Goal: Information Seeking & Learning: Understand process/instructions

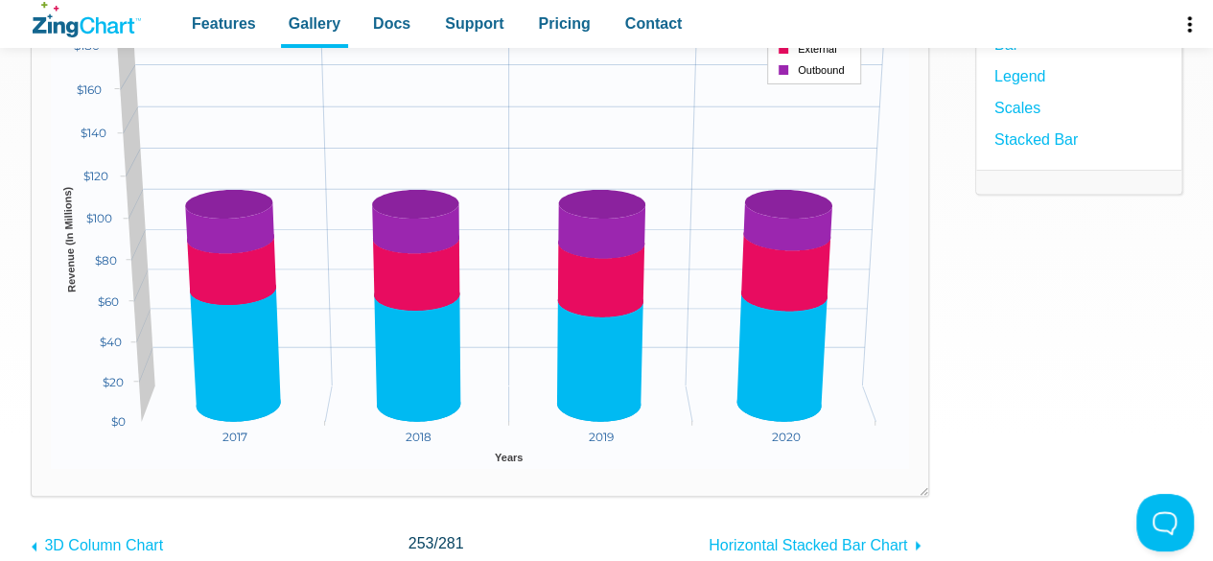
scroll to position [192, 0]
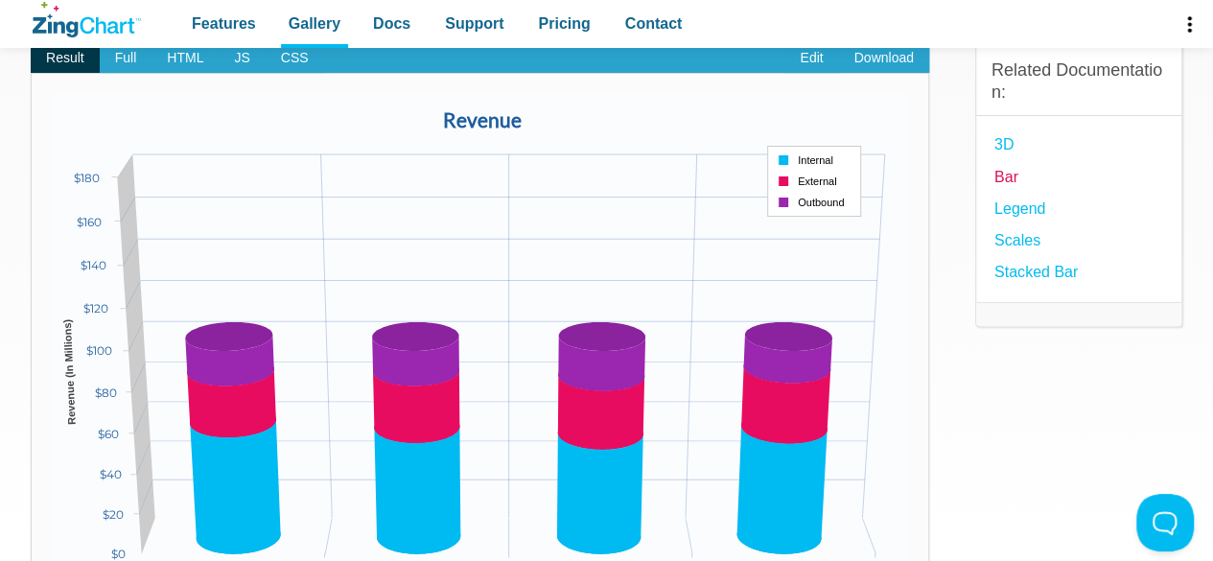
click at [1009, 169] on link "Bar" at bounding box center [1006, 177] width 24 height 26
click at [1006, 147] on link "3D" at bounding box center [1003, 144] width 19 height 26
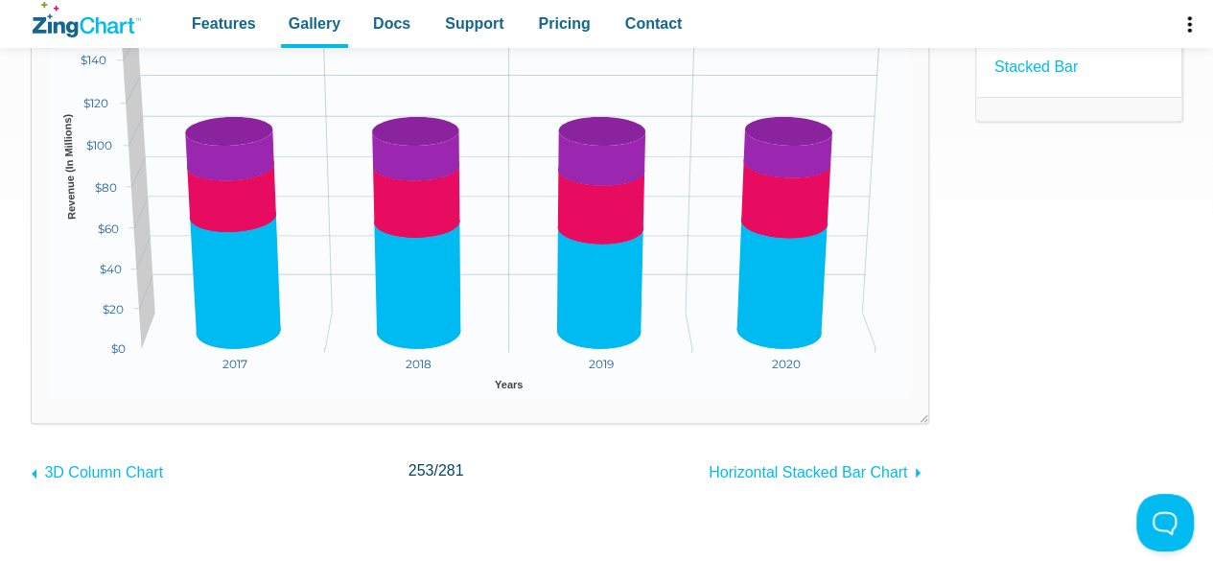
scroll to position [384, 0]
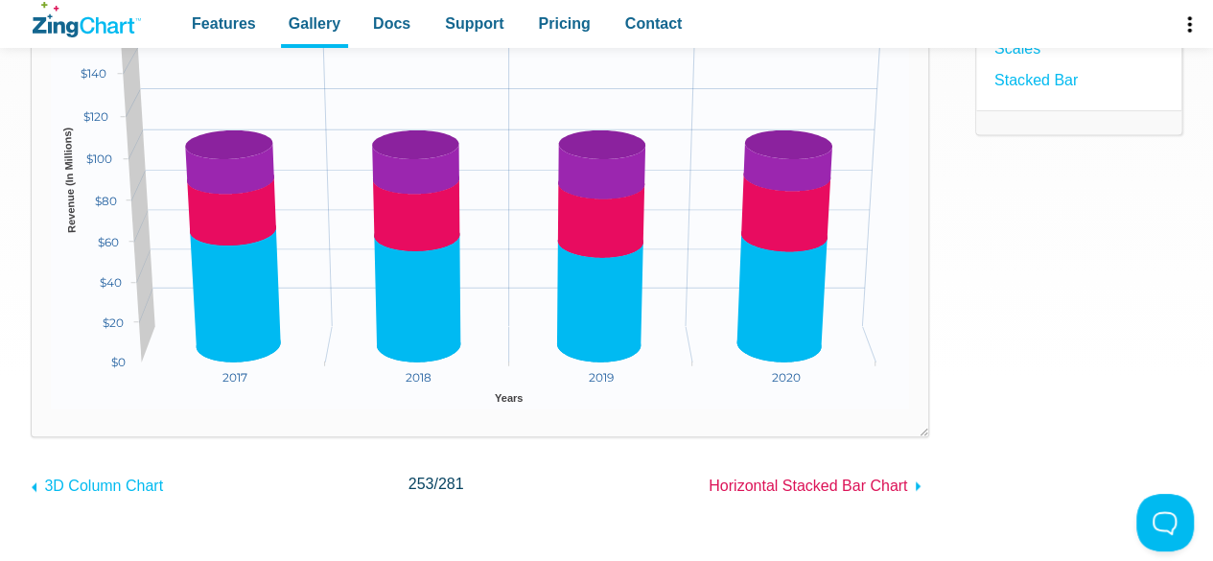
click at [827, 484] on span "Horizontal Stacked Bar Chart" at bounding box center [808, 486] width 198 height 16
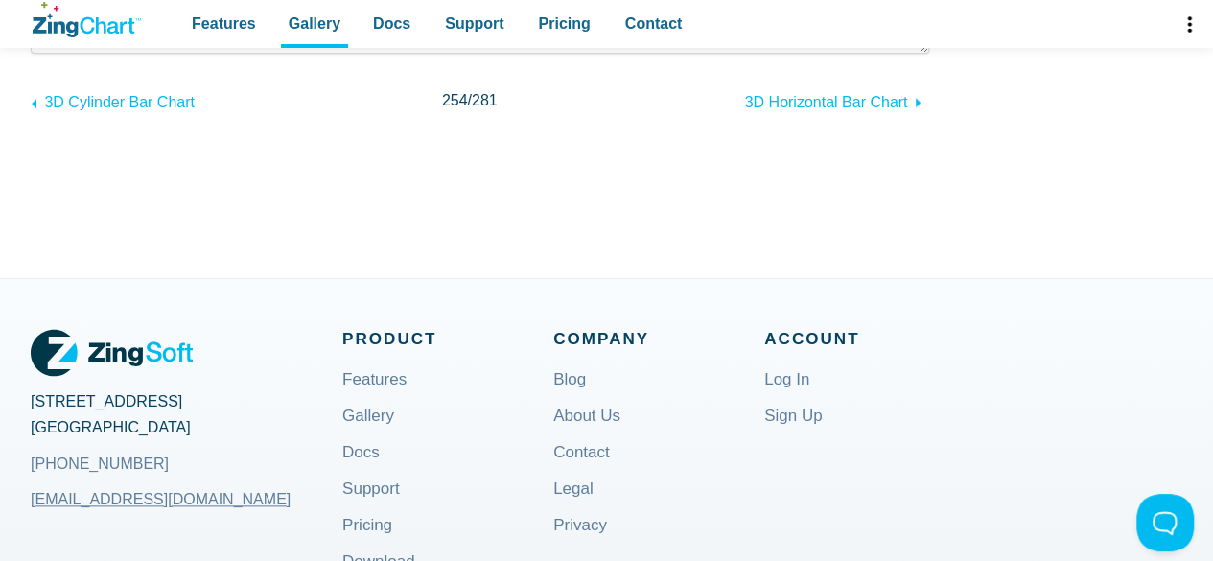
scroll to position [479, 0]
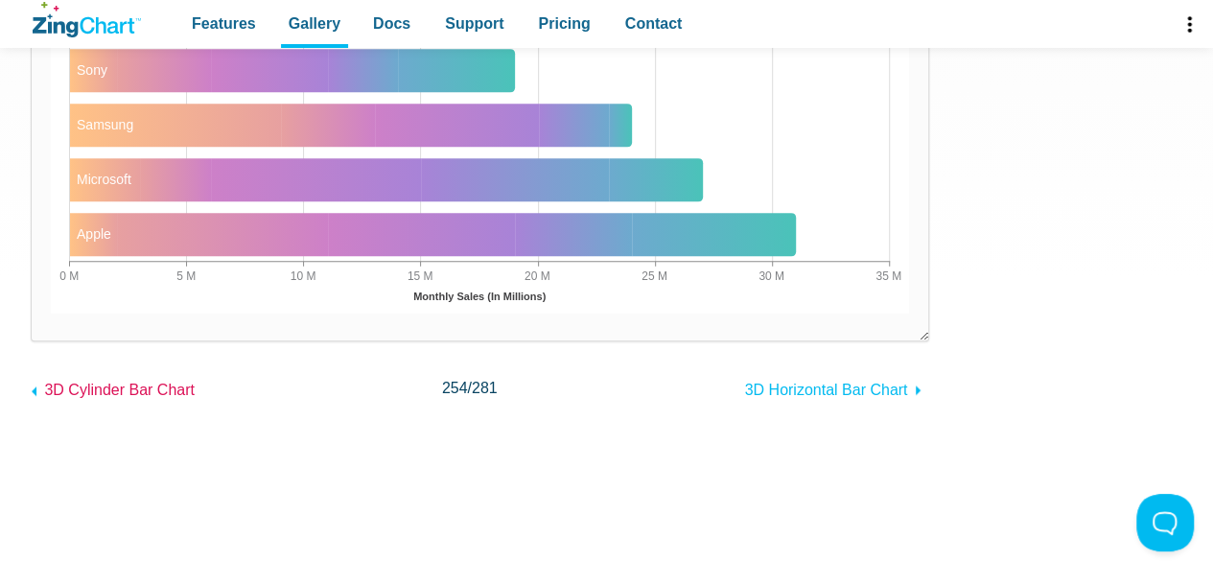
click at [142, 386] on span "3D Cylinder Bar Chart" at bounding box center [119, 390] width 151 height 16
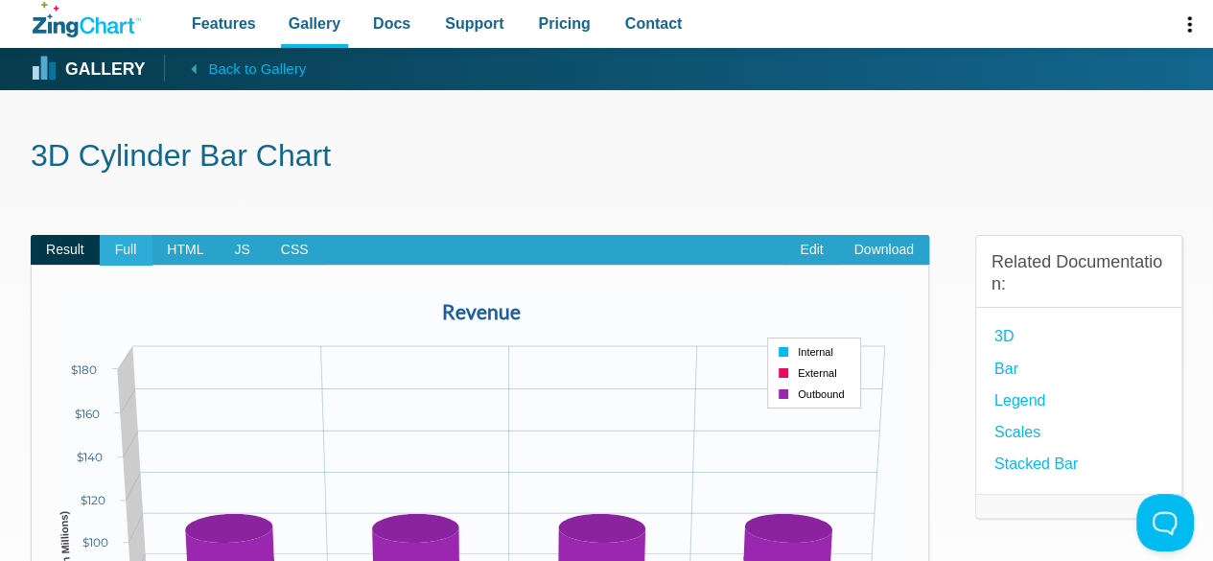
click at [138, 249] on span "Full" at bounding box center [126, 250] width 53 height 31
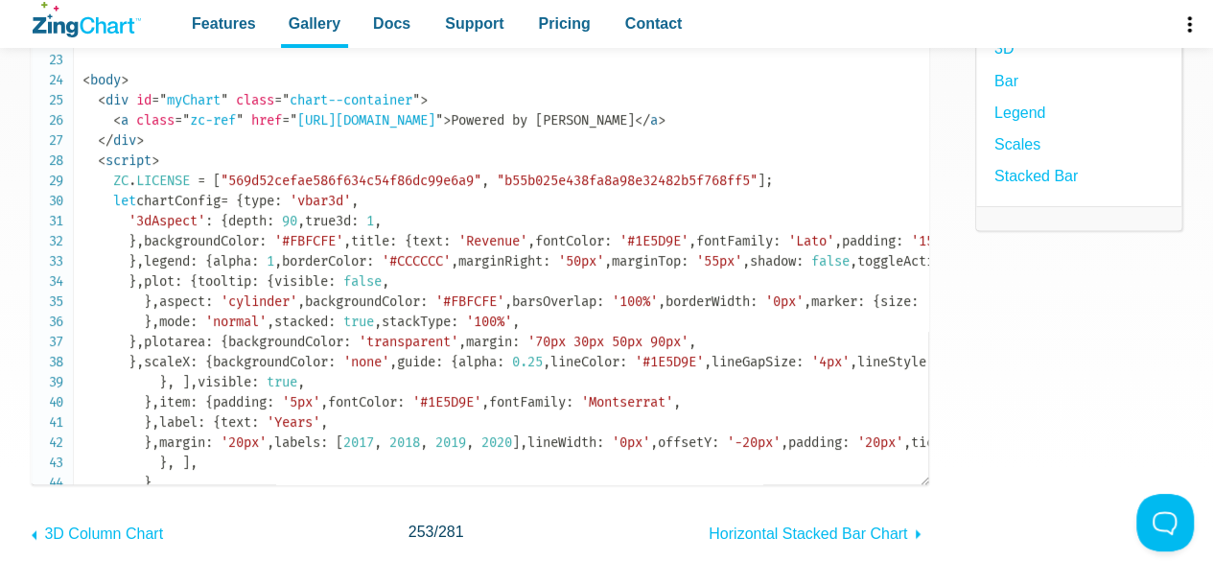
scroll to position [384, 0]
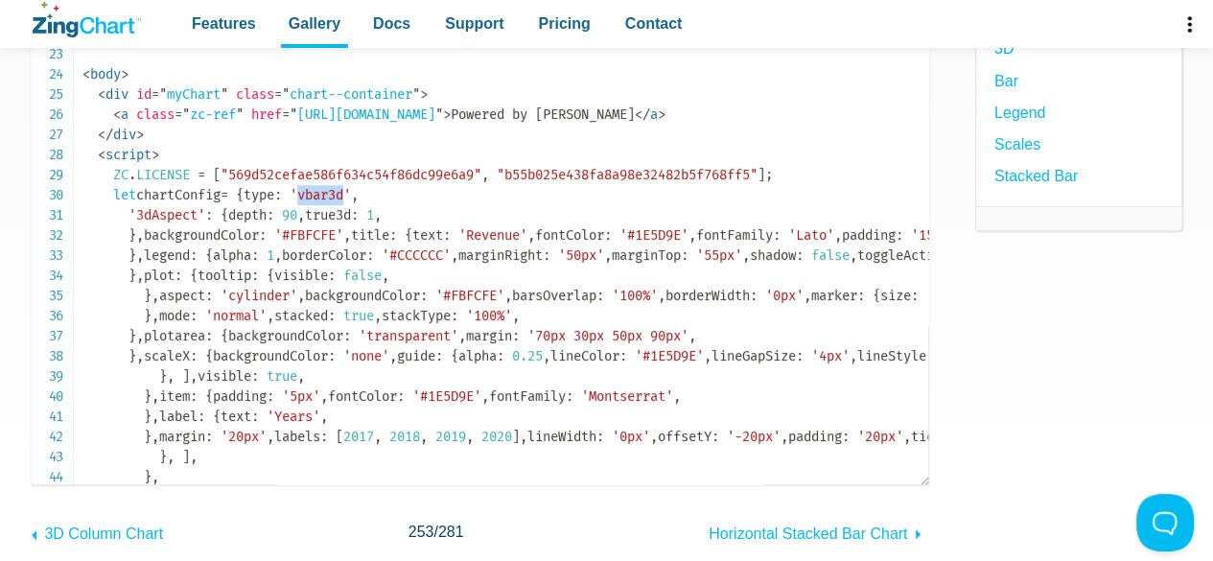
drag, startPoint x: 235, startPoint y: 214, endPoint x: 190, endPoint y: 208, distance: 45.4
click at [290, 203] on span "'vbar3d'" at bounding box center [320, 195] width 61 height 16
click at [280, 199] on code "<!DOCTYPE html> < html > < head > < meta charset = " utf-8 " > < title > ZingSo…" at bounding box center [505, 275] width 846 height 1349
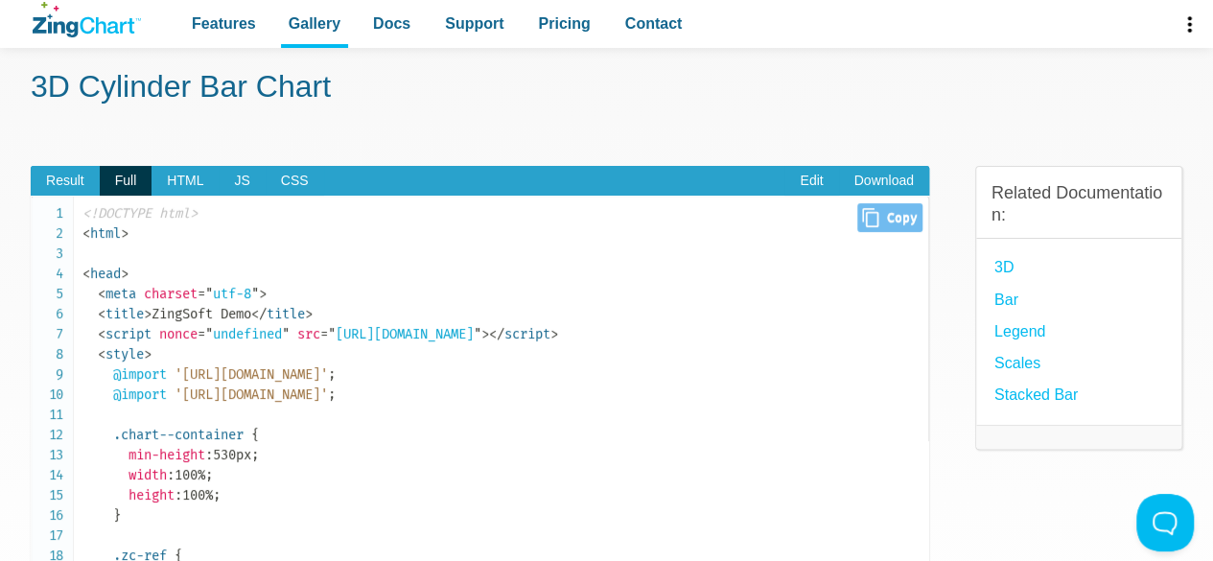
scroll to position [0, 0]
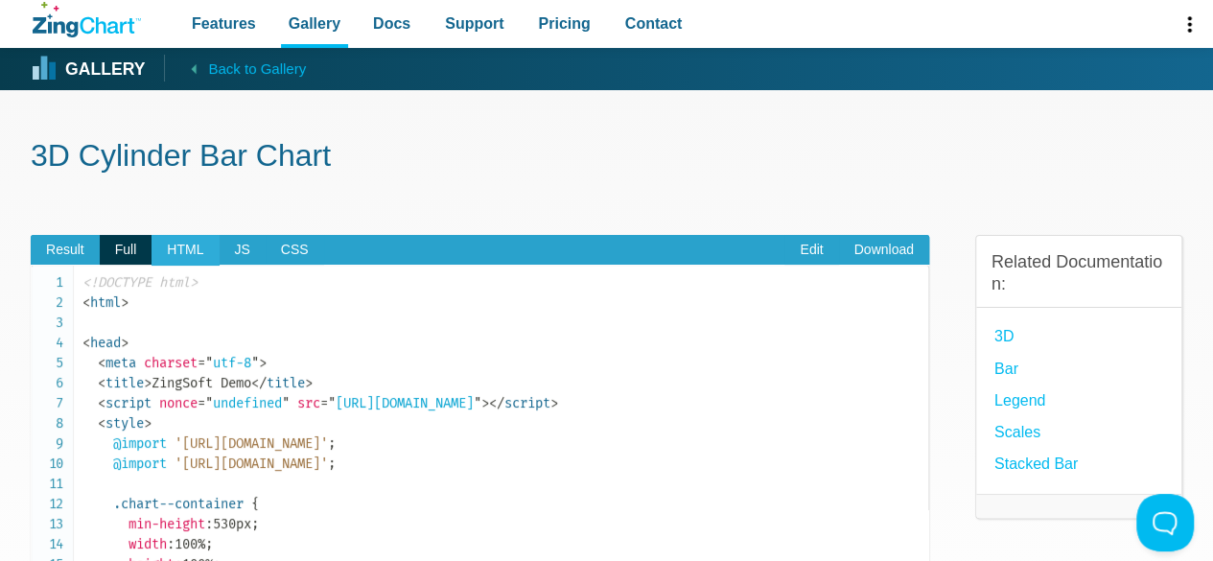
click at [191, 240] on span "HTML" at bounding box center [185, 250] width 67 height 31
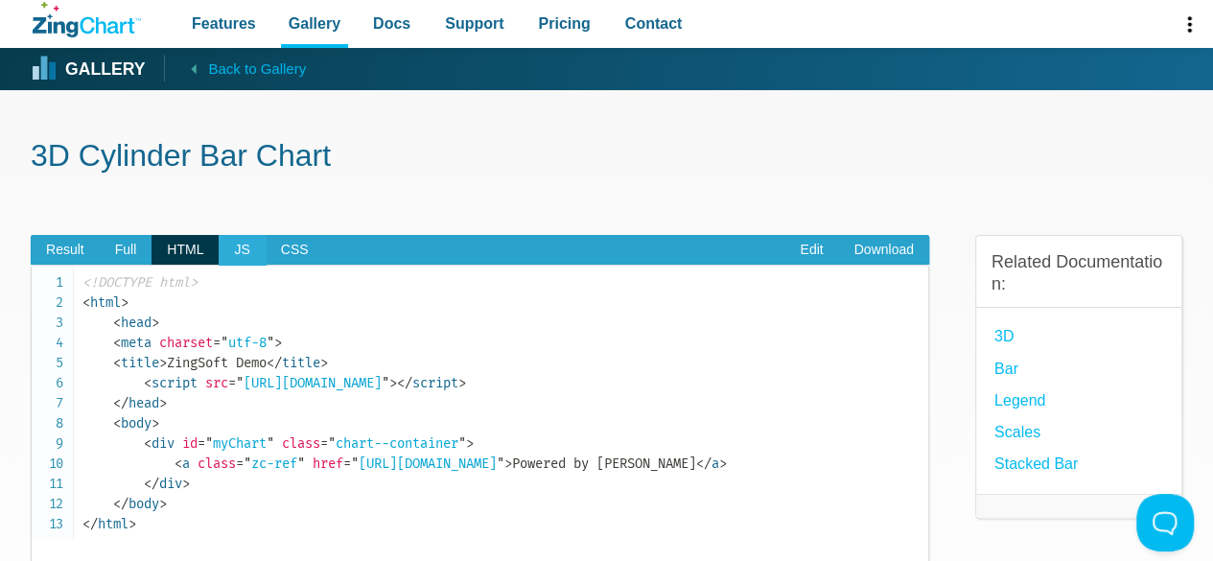
click at [234, 249] on span "JS" at bounding box center [242, 250] width 46 height 31
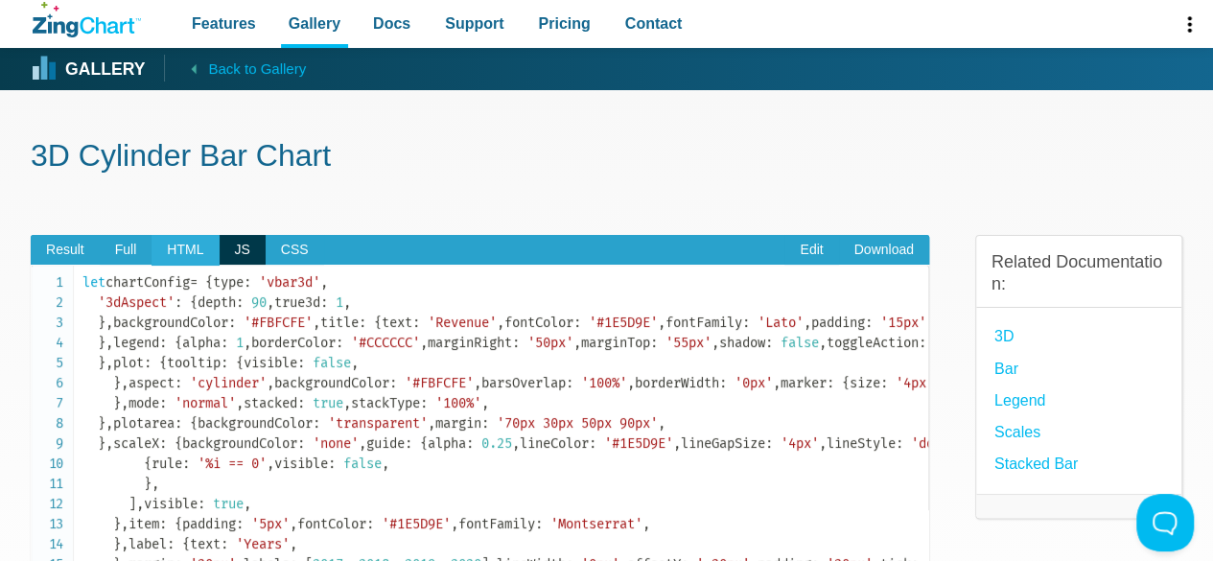
click at [182, 257] on span "HTML" at bounding box center [185, 250] width 67 height 31
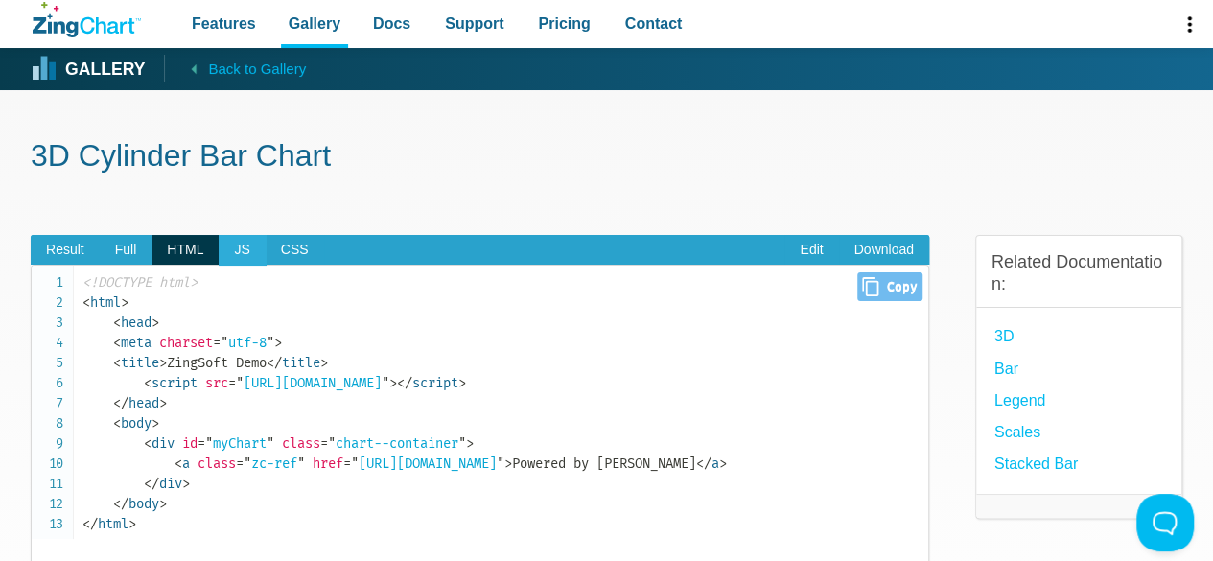
click at [232, 250] on span "JS" at bounding box center [242, 250] width 46 height 31
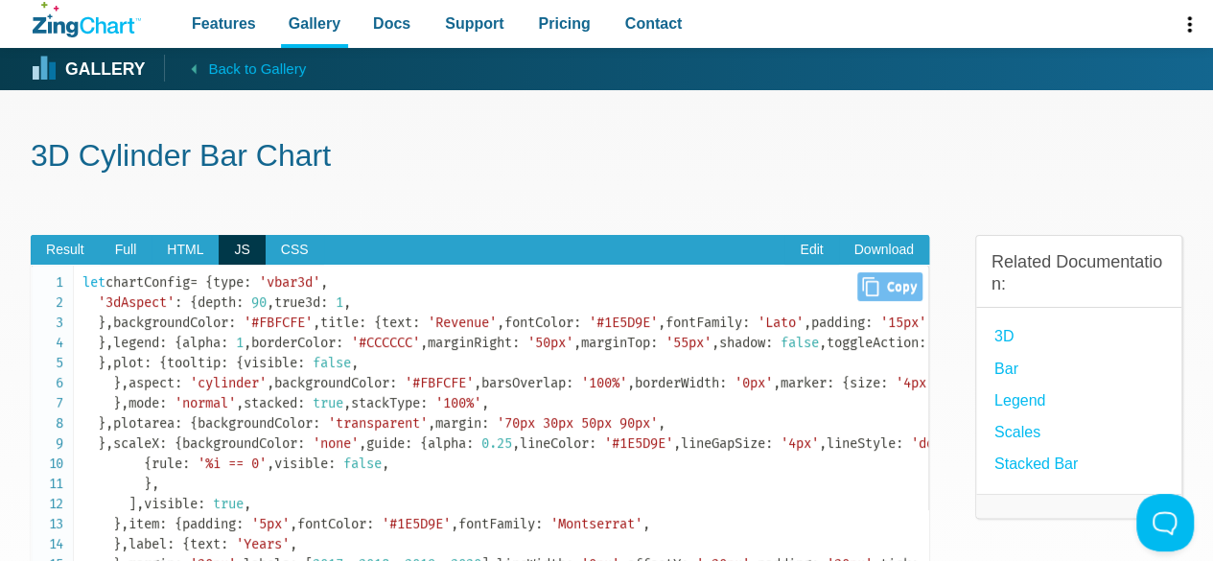
click at [882, 277] on span "Close Copy" at bounding box center [889, 286] width 64 height 29
click at [888, 288] on span "Close Copy" at bounding box center [889, 286] width 64 height 29
click at [888, 283] on span "Close Copy" at bounding box center [889, 286] width 64 height 29
click at [891, 287] on span "Close Copy" at bounding box center [889, 286] width 64 height 29
click at [166, 256] on span "HTML" at bounding box center [185, 250] width 67 height 31
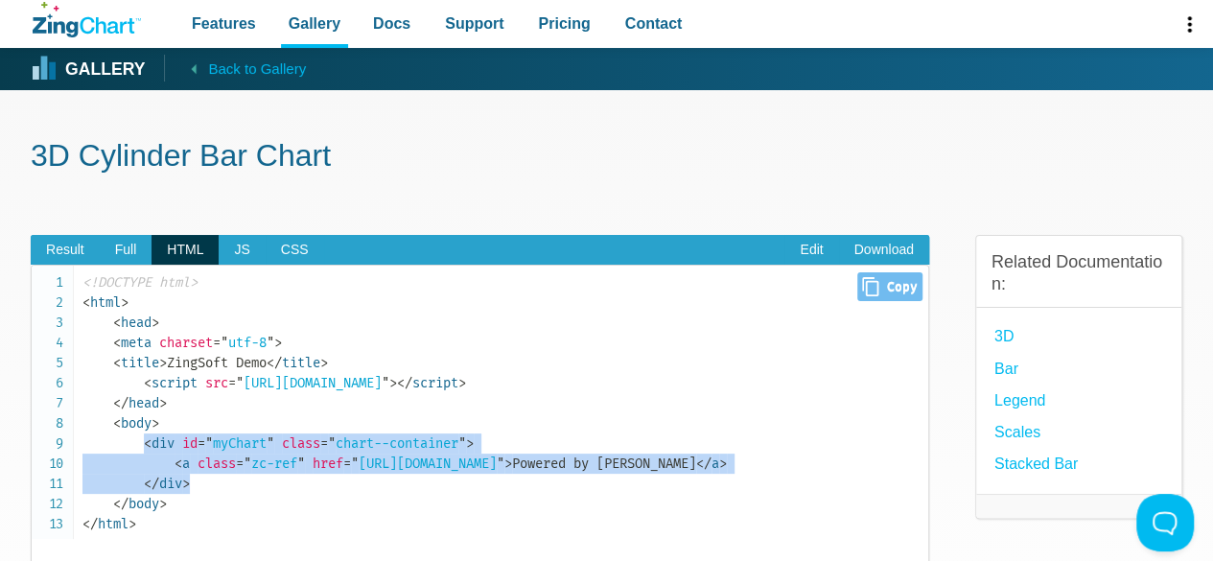
drag, startPoint x: 155, startPoint y: 454, endPoint x: 205, endPoint y: 486, distance: 59.6
click at [205, 486] on code "<!DOCTYPE html> < html > < head > < meta charset = " utf-8 " > < title > ZingSo…" at bounding box center [505, 403] width 846 height 262
click at [240, 248] on span "JS" at bounding box center [242, 250] width 46 height 31
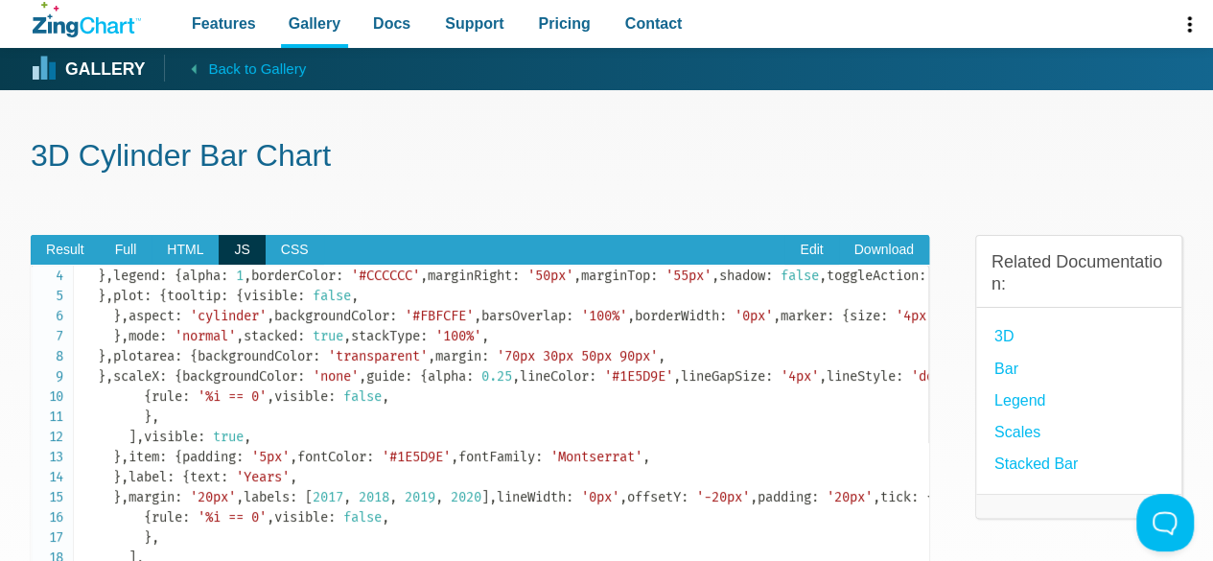
scroll to position [96, 0]
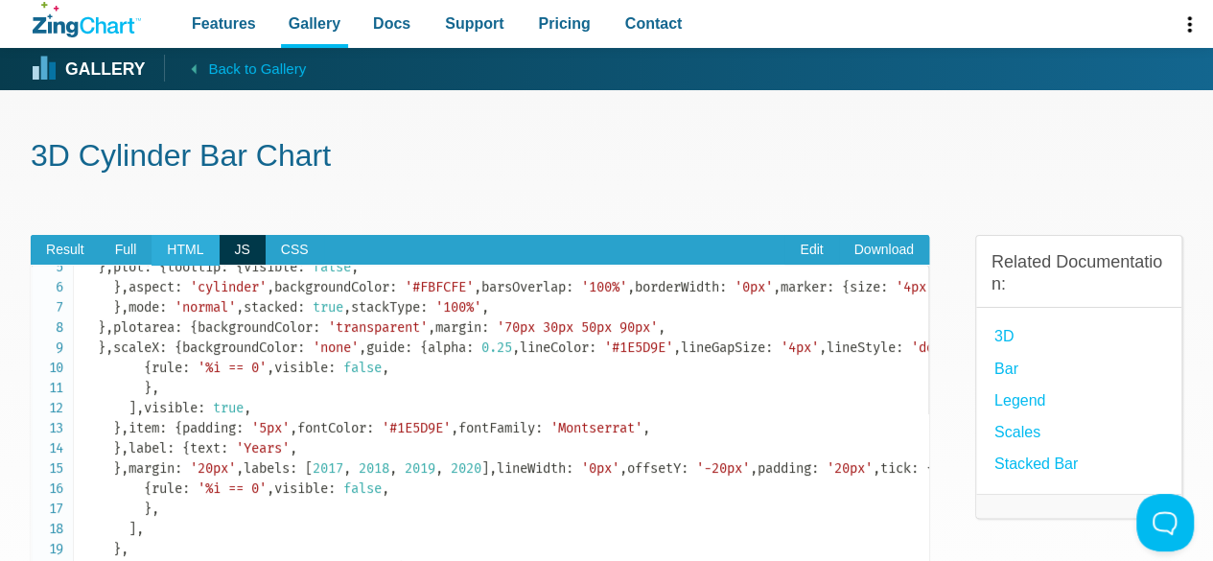
click at [167, 253] on span "HTML" at bounding box center [185, 250] width 67 height 31
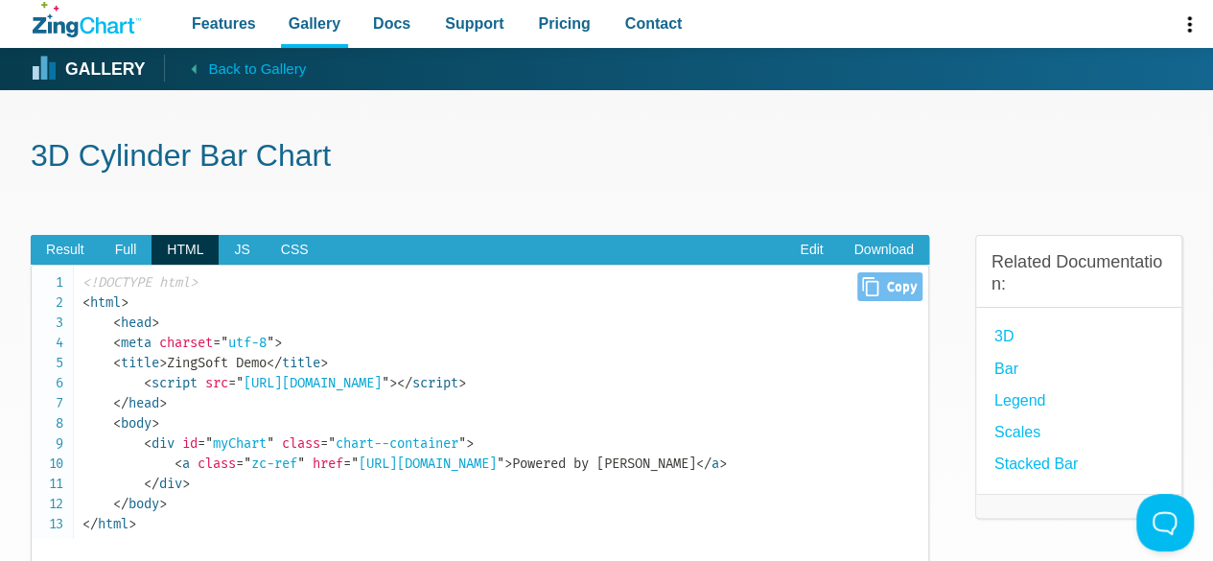
click at [188, 338] on span "charset" at bounding box center [186, 343] width 54 height 16
click at [238, 442] on span "= " myChart "" at bounding box center [236, 443] width 77 height 16
click at [242, 255] on span "JS" at bounding box center [242, 250] width 46 height 31
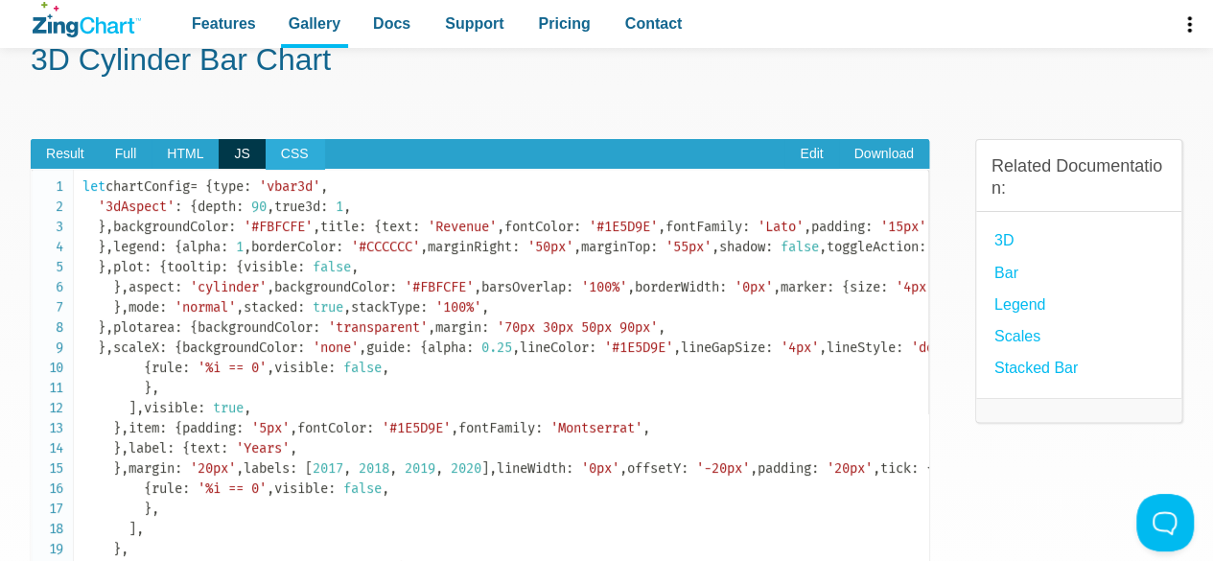
click at [287, 159] on span "CSS" at bounding box center [295, 154] width 58 height 31
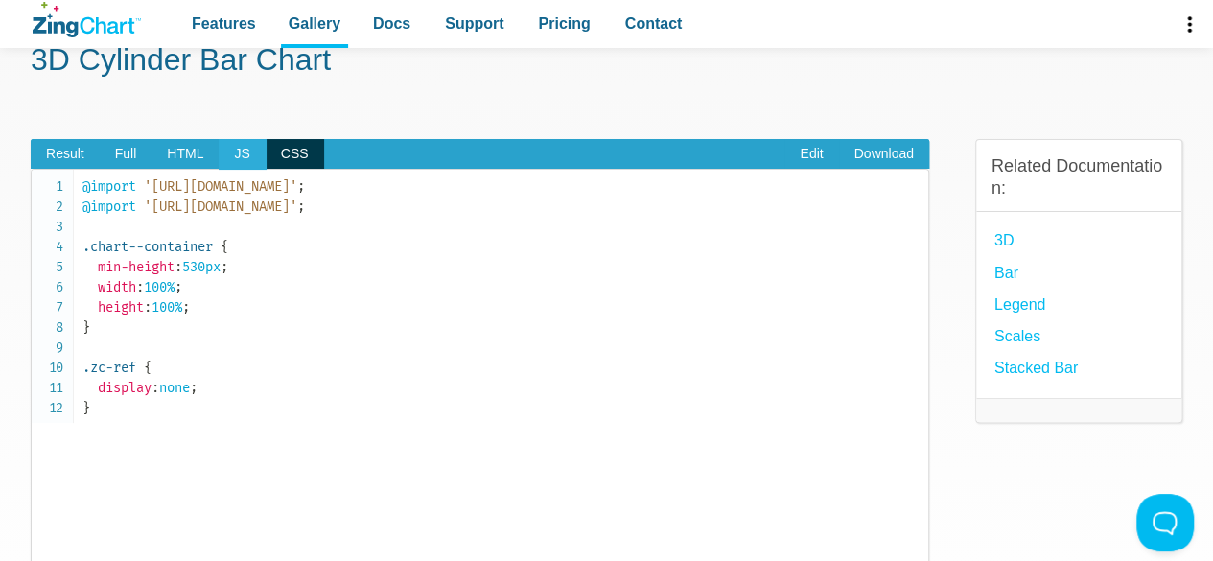
click at [229, 146] on span "JS" at bounding box center [242, 154] width 46 height 31
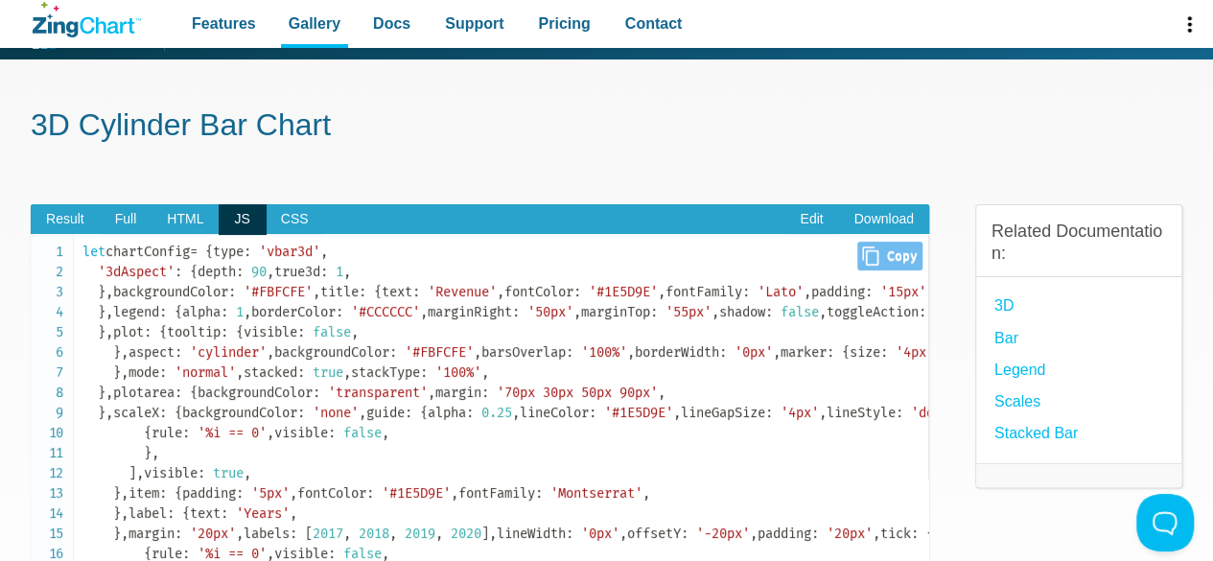
scroll to position [0, 0]
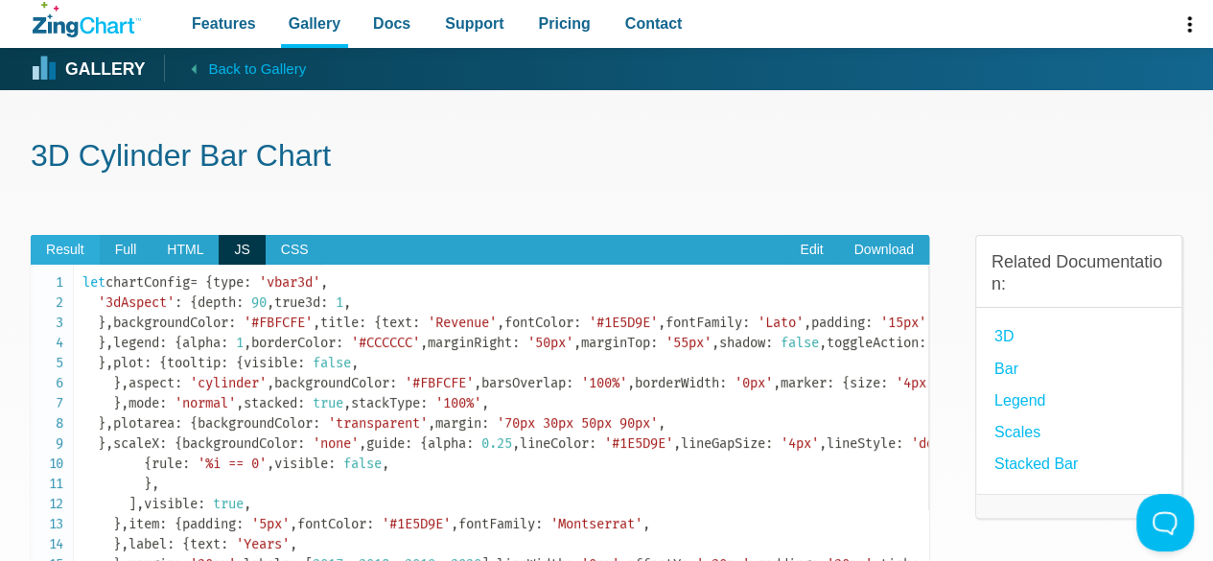
click at [84, 246] on span "Result" at bounding box center [65, 250] width 69 height 31
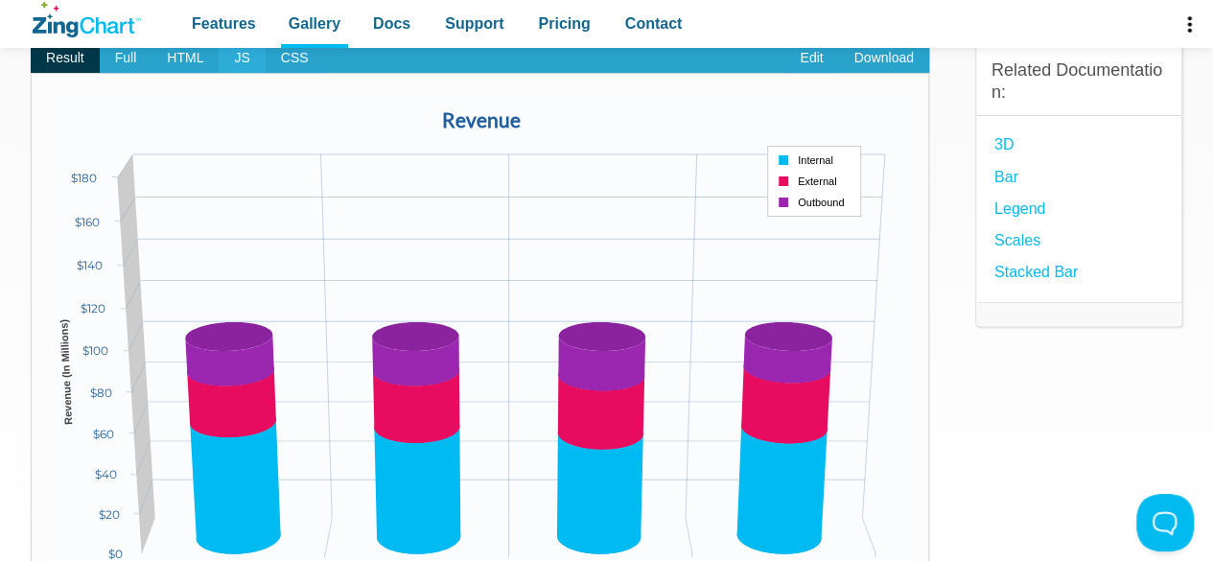
scroll to position [96, 0]
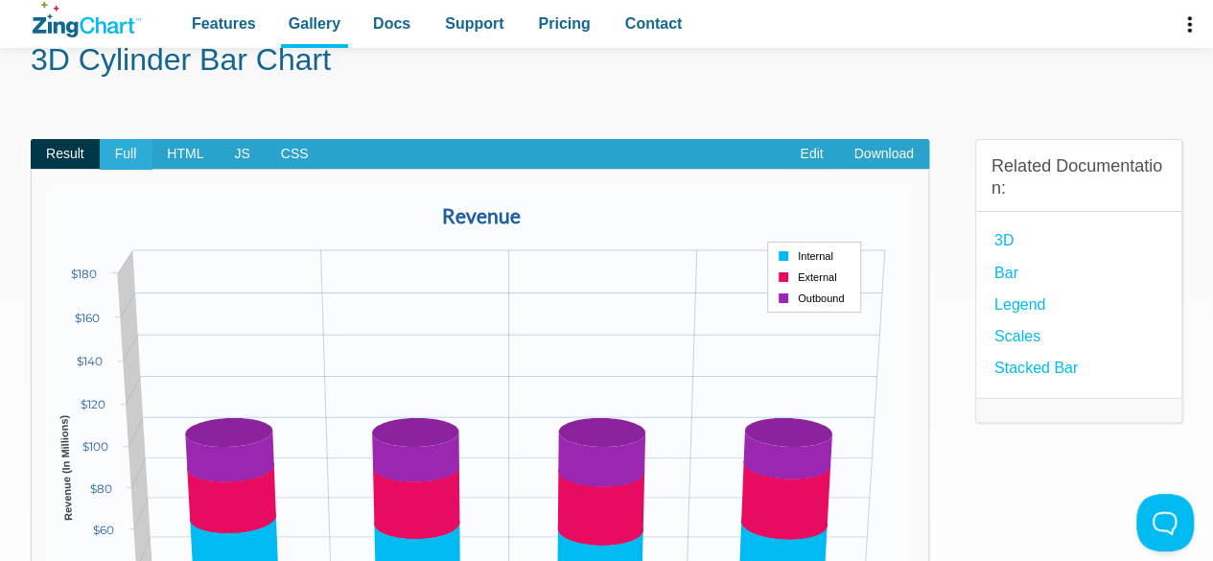
click at [137, 152] on span "Full" at bounding box center [126, 154] width 53 height 31
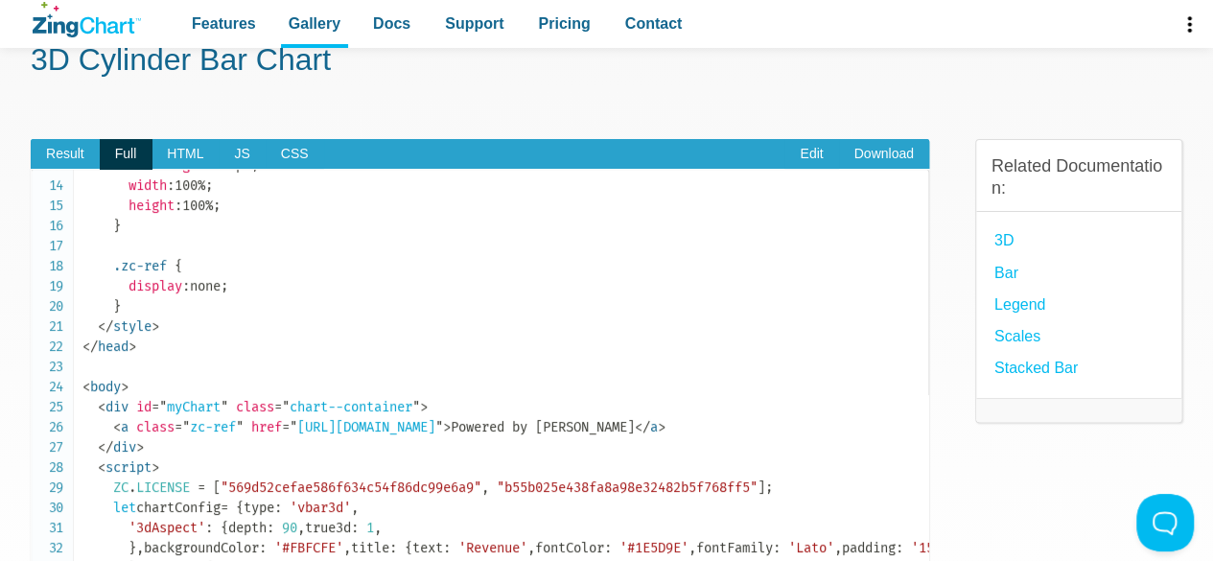
scroll to position [288, 0]
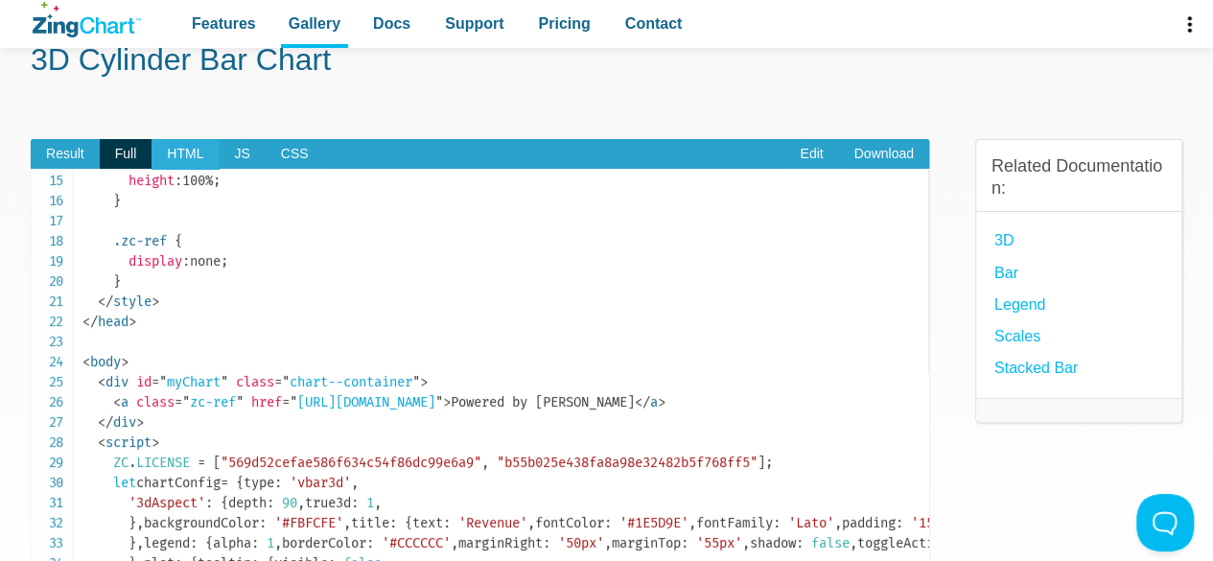
click at [178, 154] on span "HTML" at bounding box center [185, 154] width 67 height 31
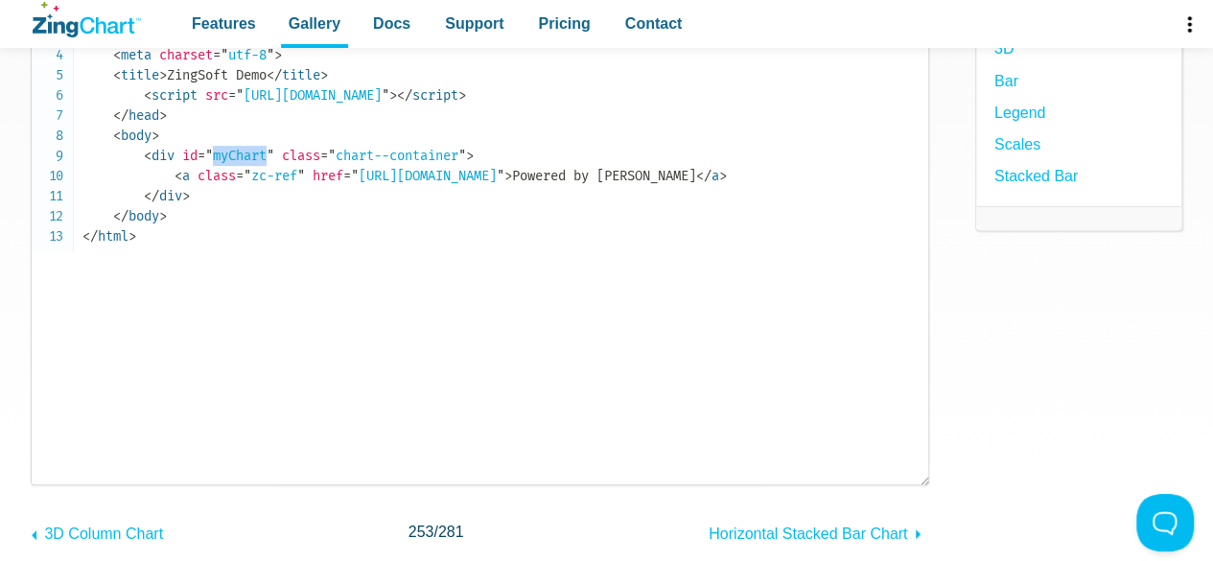
scroll to position [0, 0]
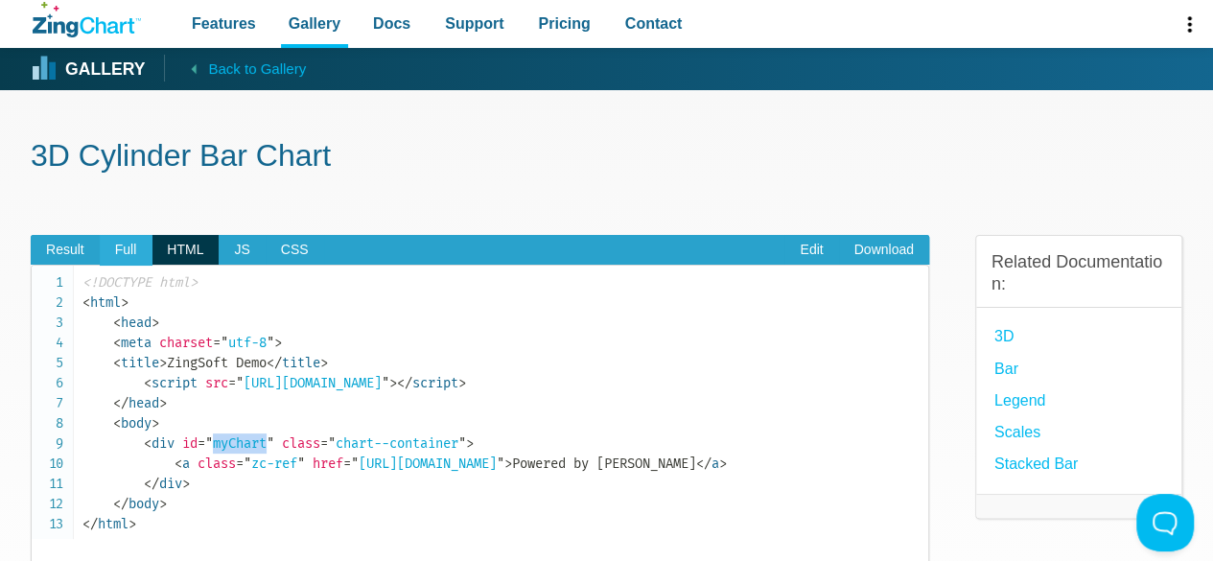
click at [117, 259] on span "Full" at bounding box center [126, 250] width 53 height 31
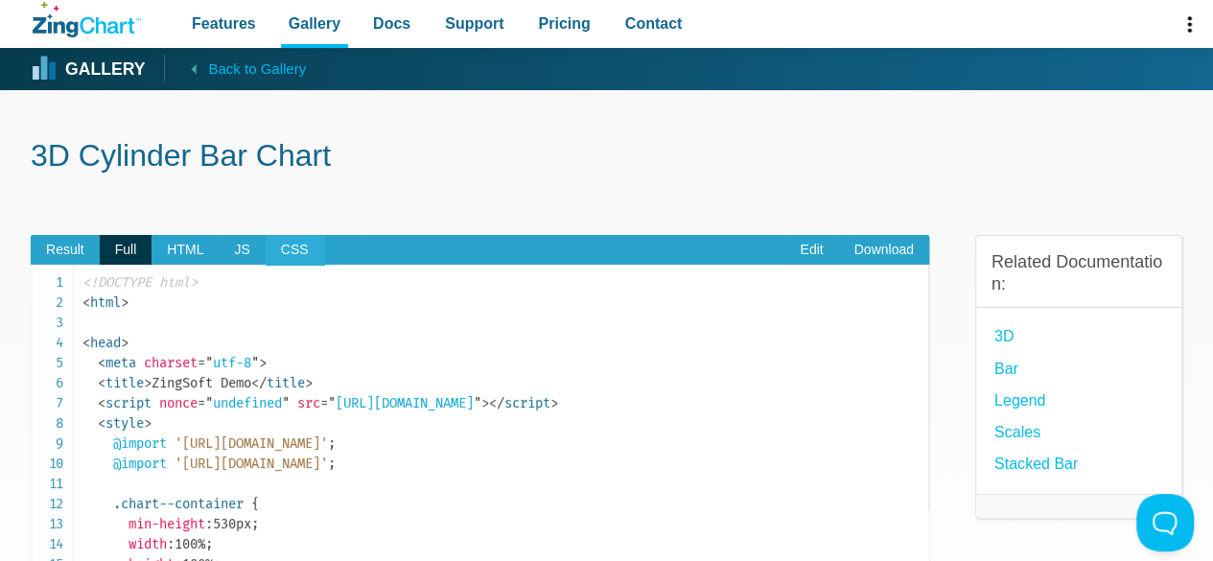
click at [304, 246] on span "CSS" at bounding box center [295, 250] width 58 height 31
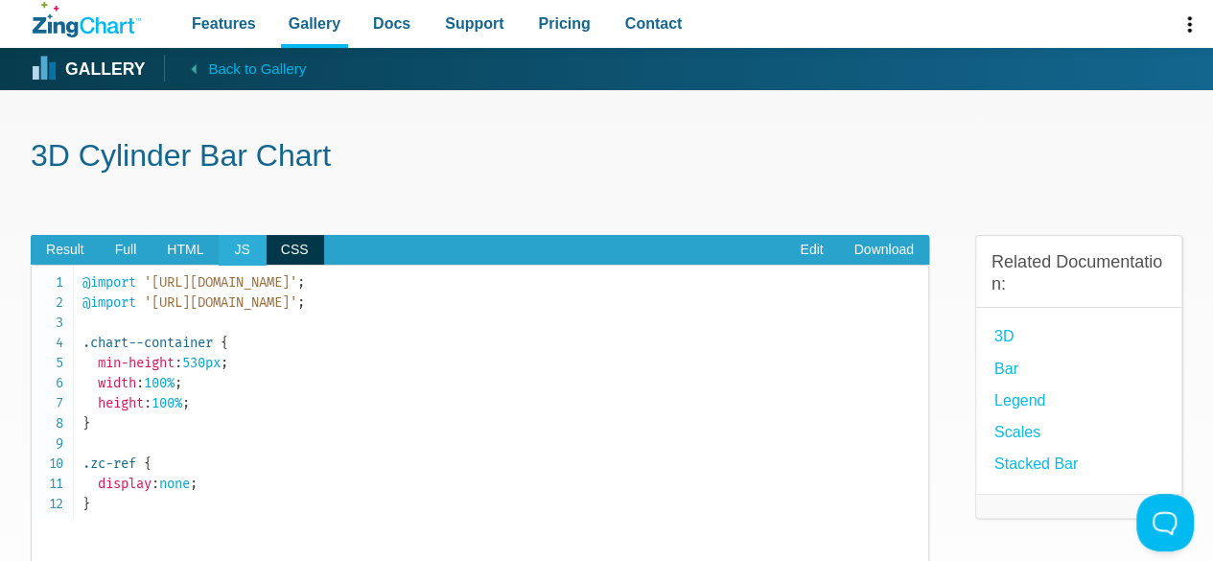
click at [238, 244] on span "JS" at bounding box center [242, 250] width 46 height 31
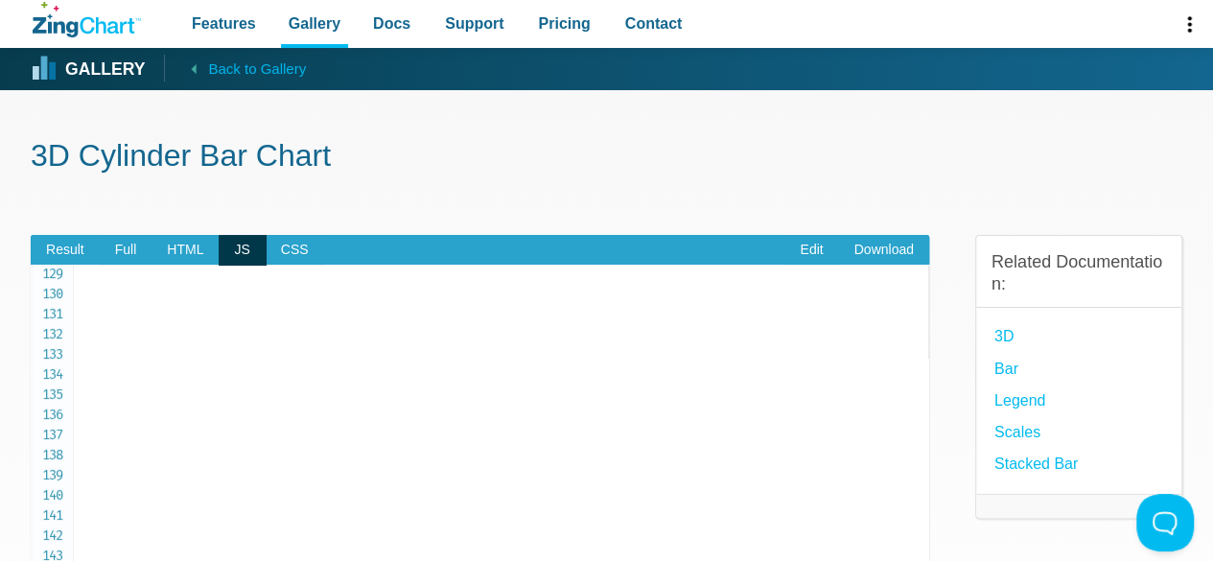
scroll to position [384, 0]
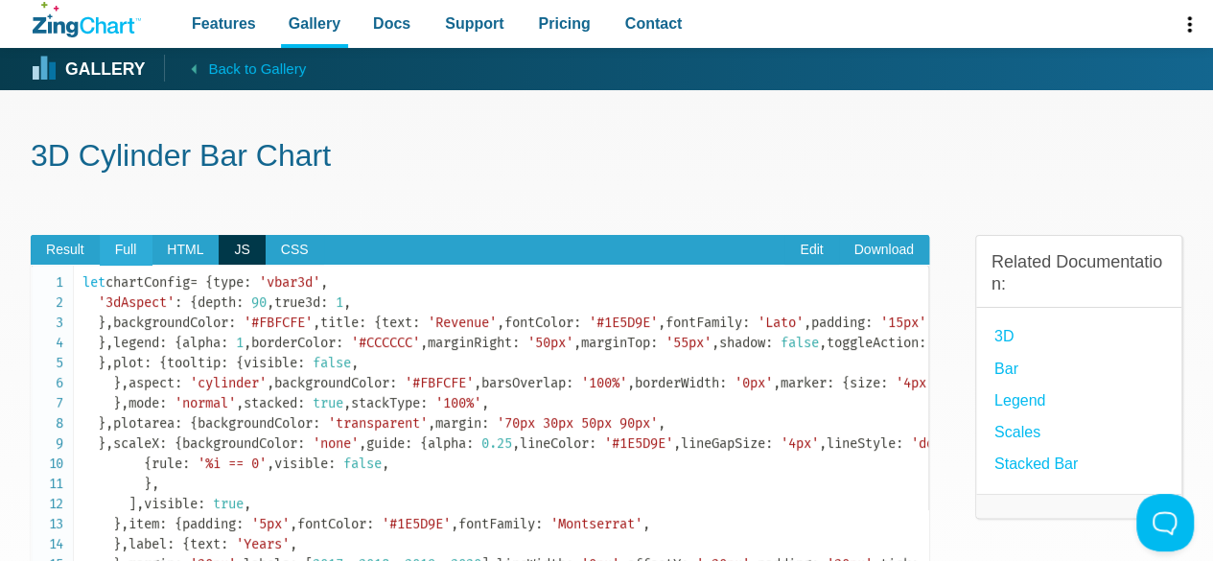
scroll to position [0, 0]
click at [104, 255] on span "Full" at bounding box center [126, 250] width 53 height 31
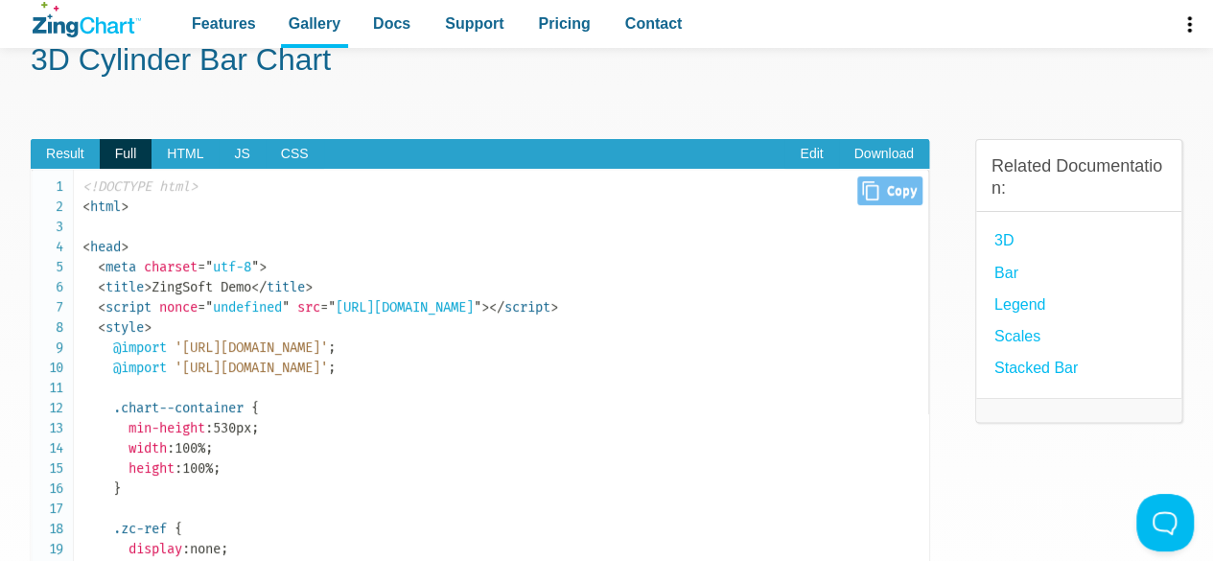
click at [866, 201] on span "Close Copy" at bounding box center [889, 190] width 64 height 29
type input "<!DOCTYPE html><html><head> <meta charset="utf-8"> <title>ZingSoft Demo</title>…"
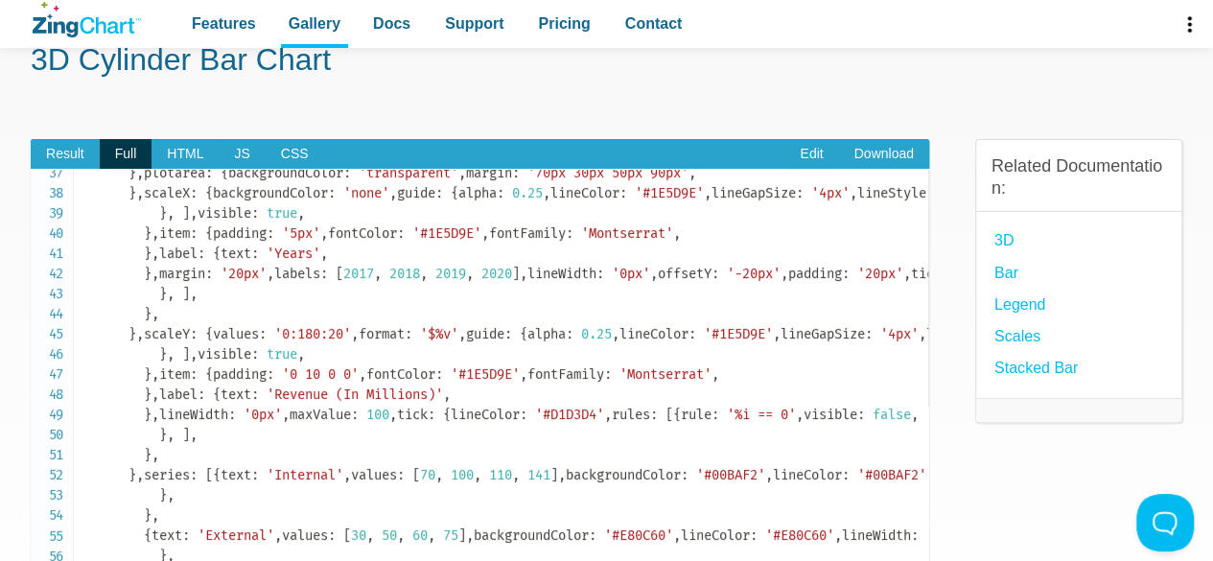
scroll to position [767, 0]
